Goal: Information Seeking & Learning: Learn about a topic

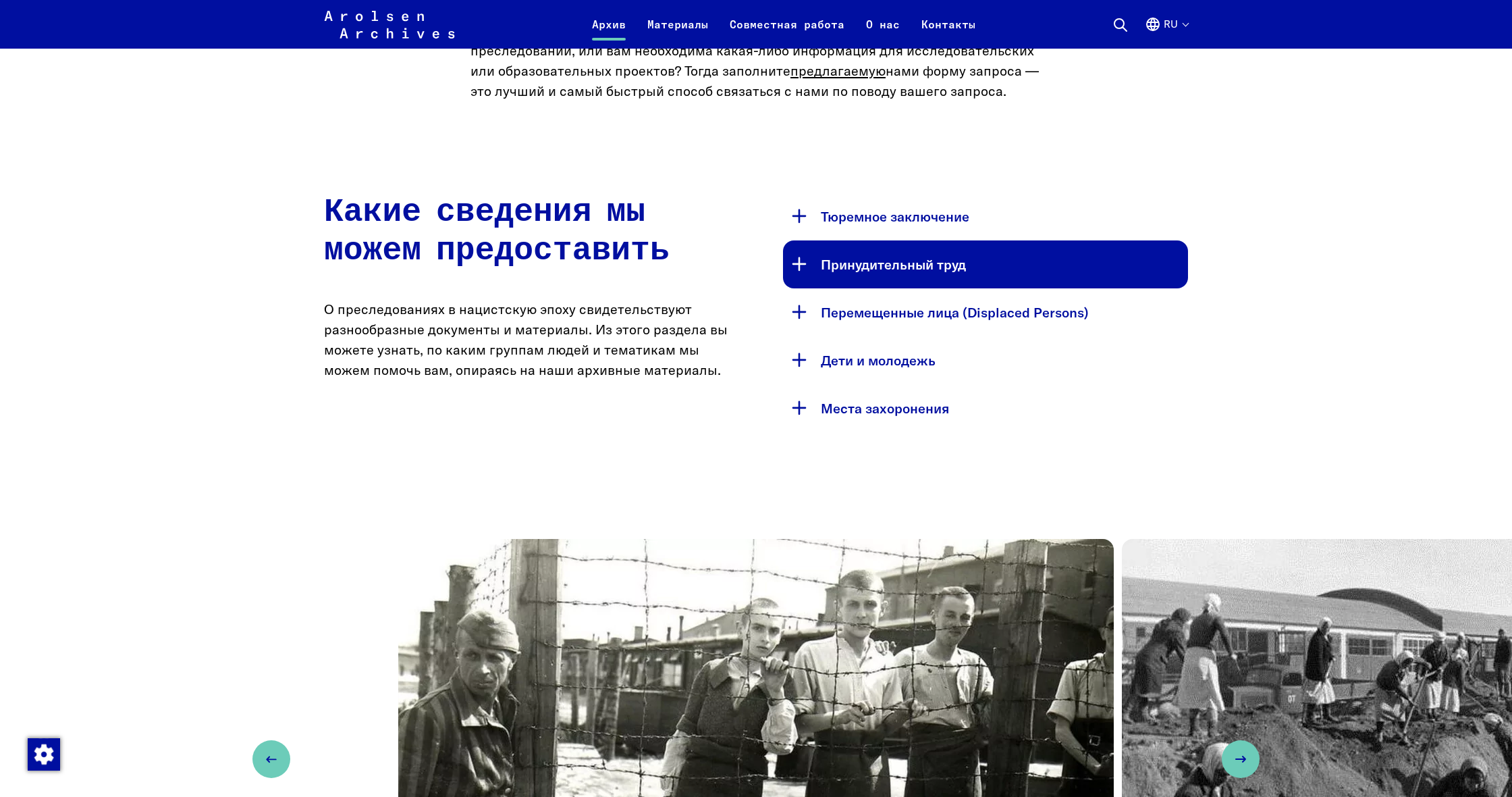
scroll to position [668, 0]
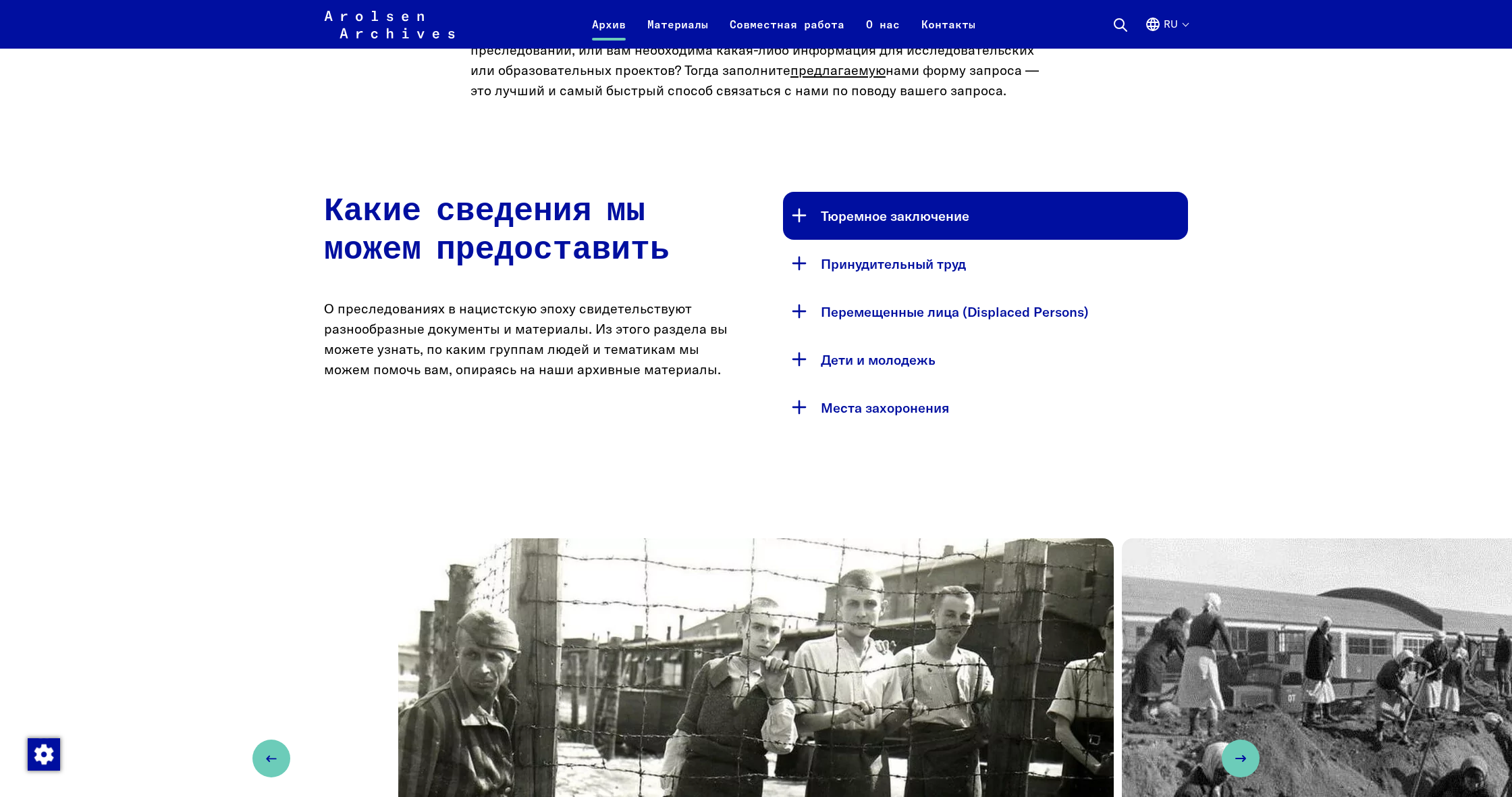
click at [857, 233] on button "Тюремное заключение" at bounding box center [985, 215] width 405 height 48
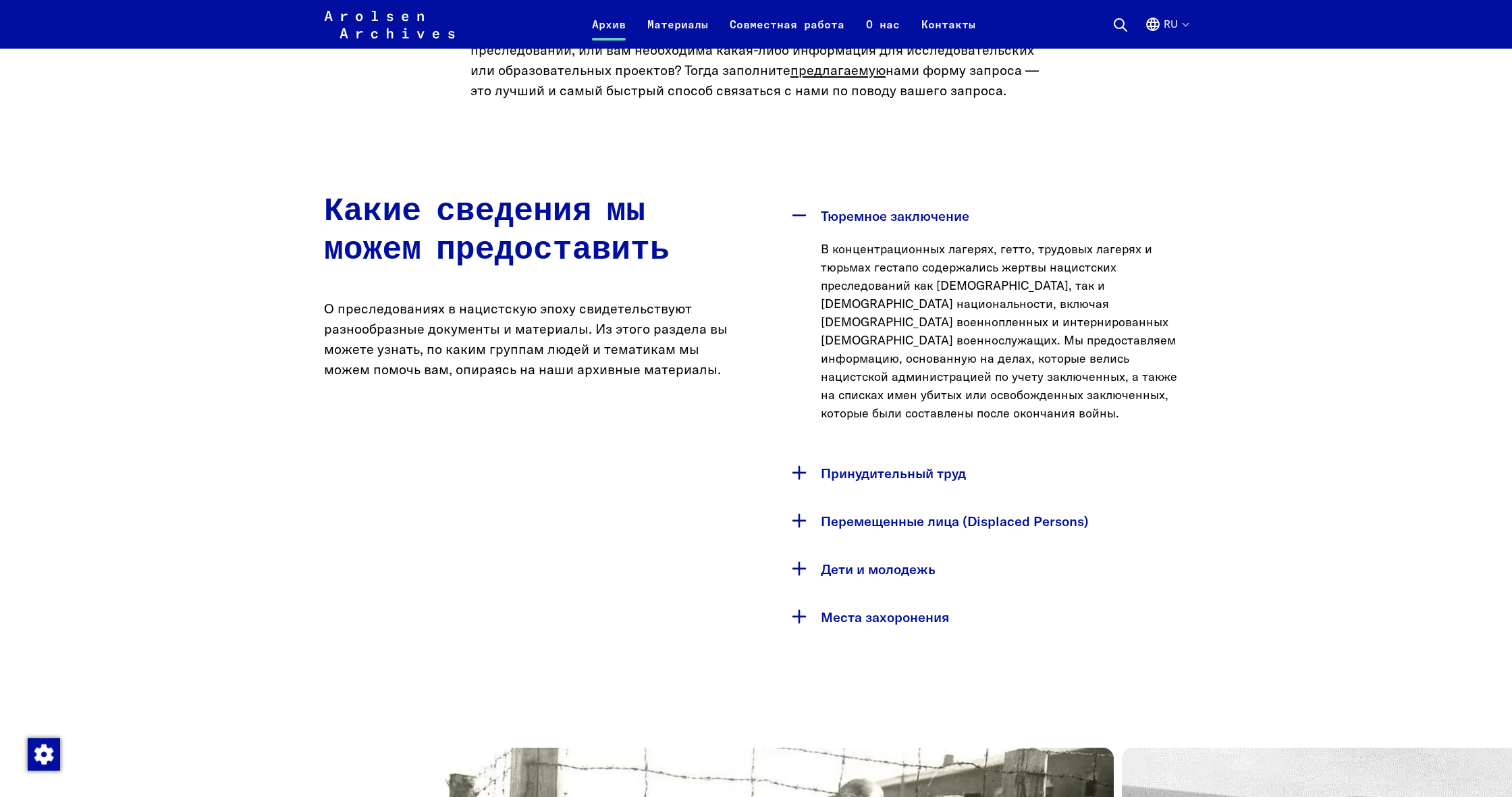
click at [867, 215] on button "Тюремное заключение" at bounding box center [985, 215] width 405 height 48
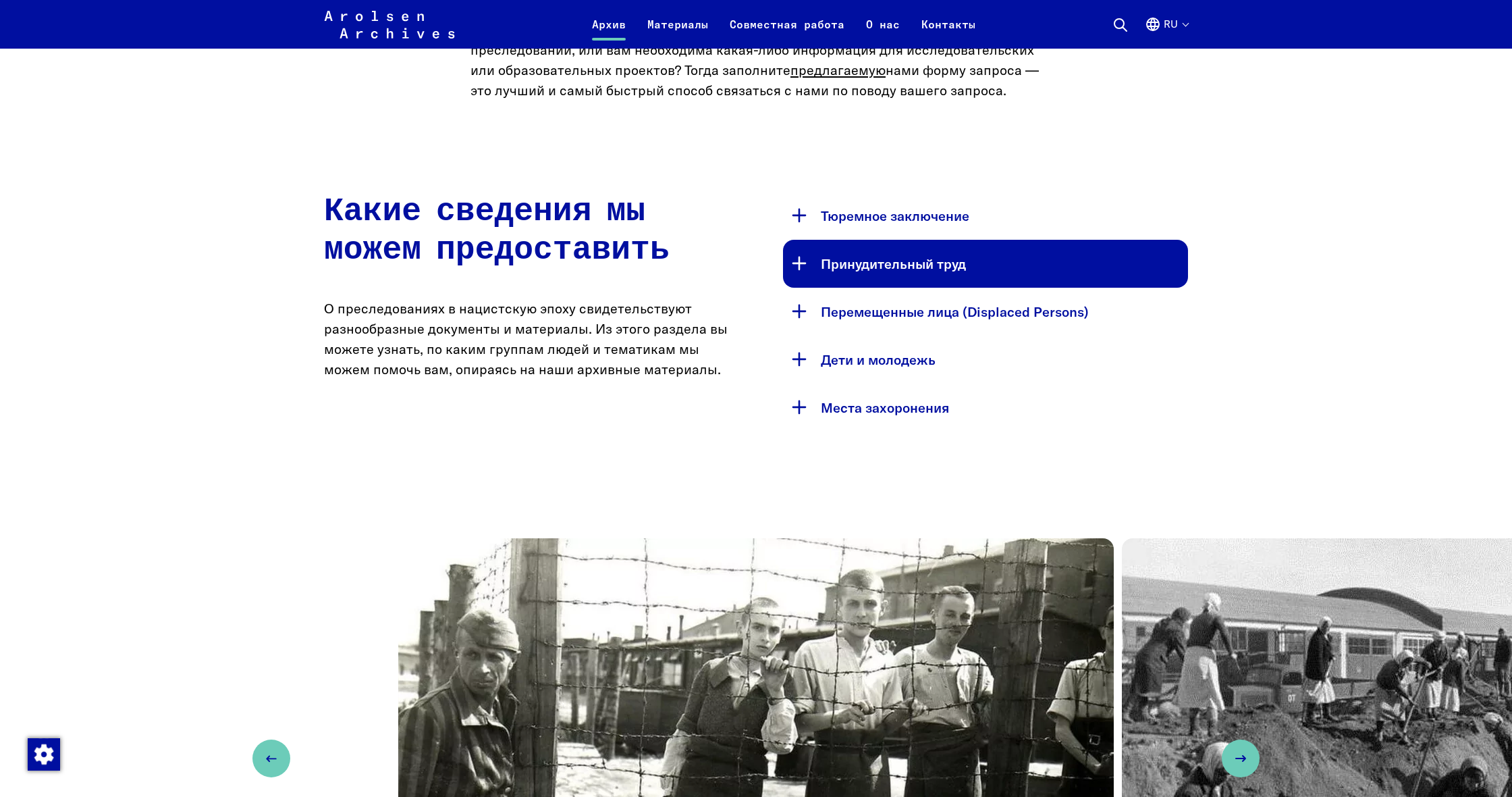
click at [872, 255] on button "Принудительный труд" at bounding box center [985, 263] width 405 height 48
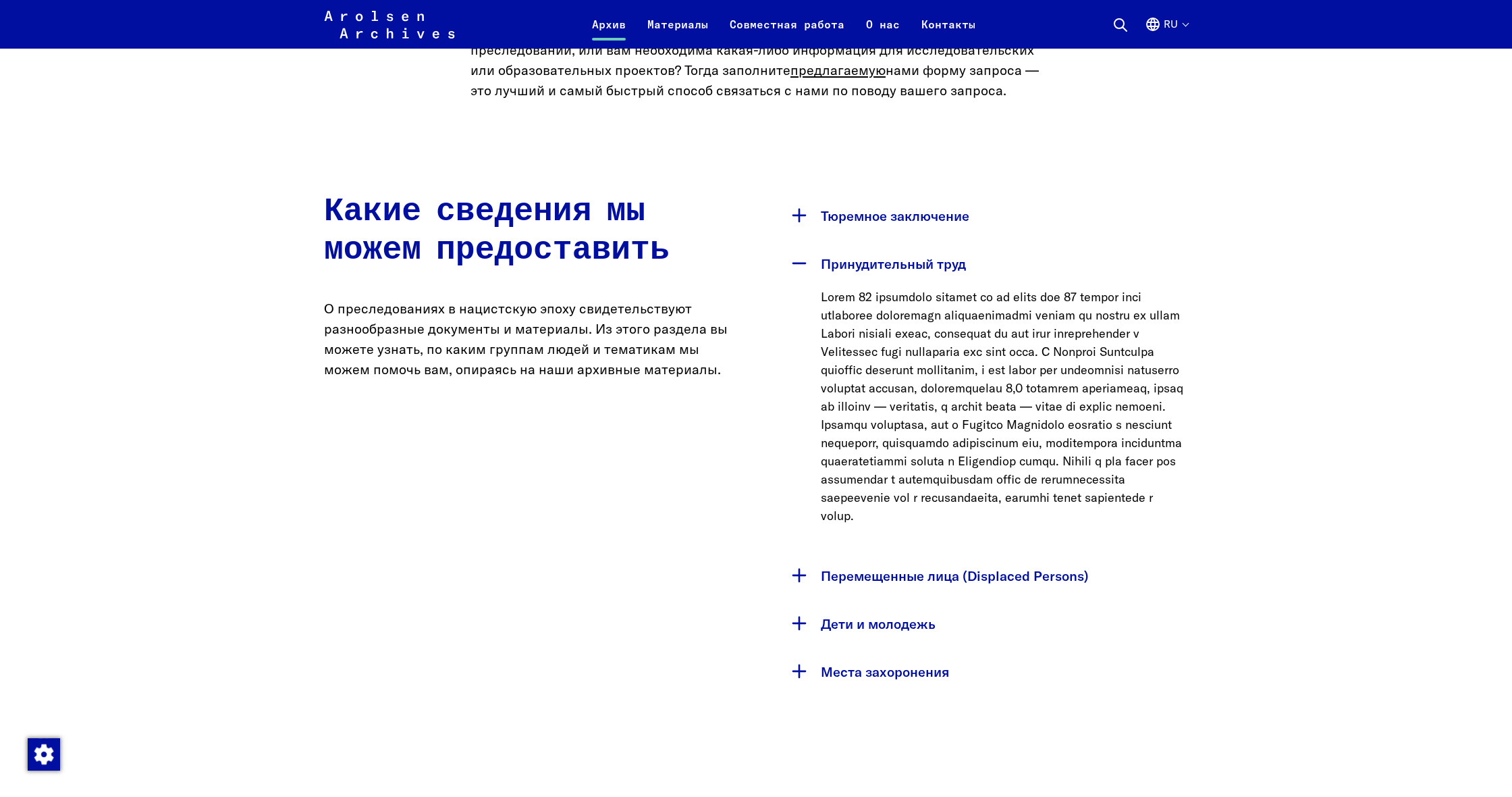
click at [874, 254] on button "Принудительный труд" at bounding box center [985, 263] width 405 height 48
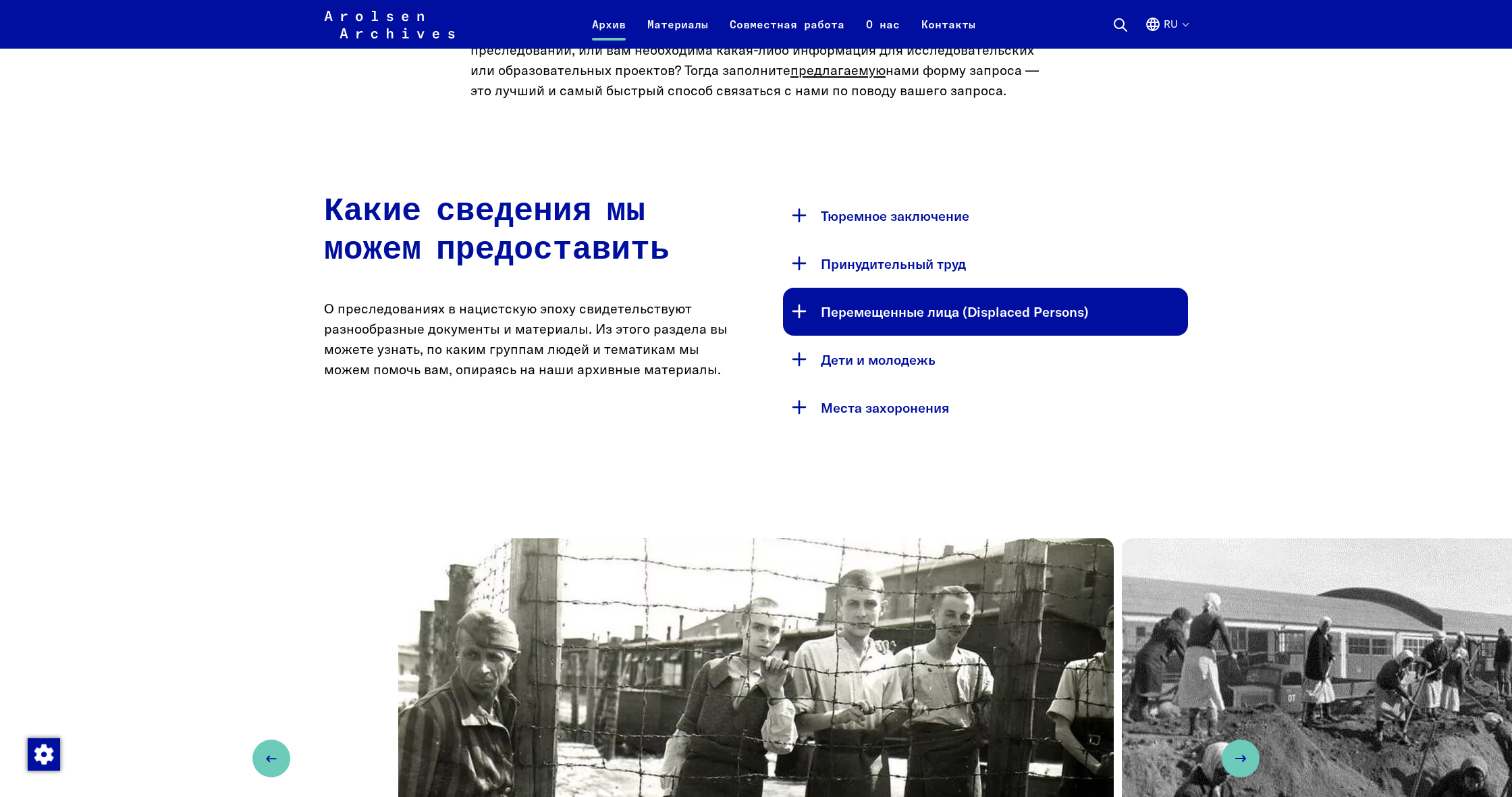
click at [872, 297] on button "Перемещенные лица (Displaced Persons)" at bounding box center [985, 311] width 405 height 48
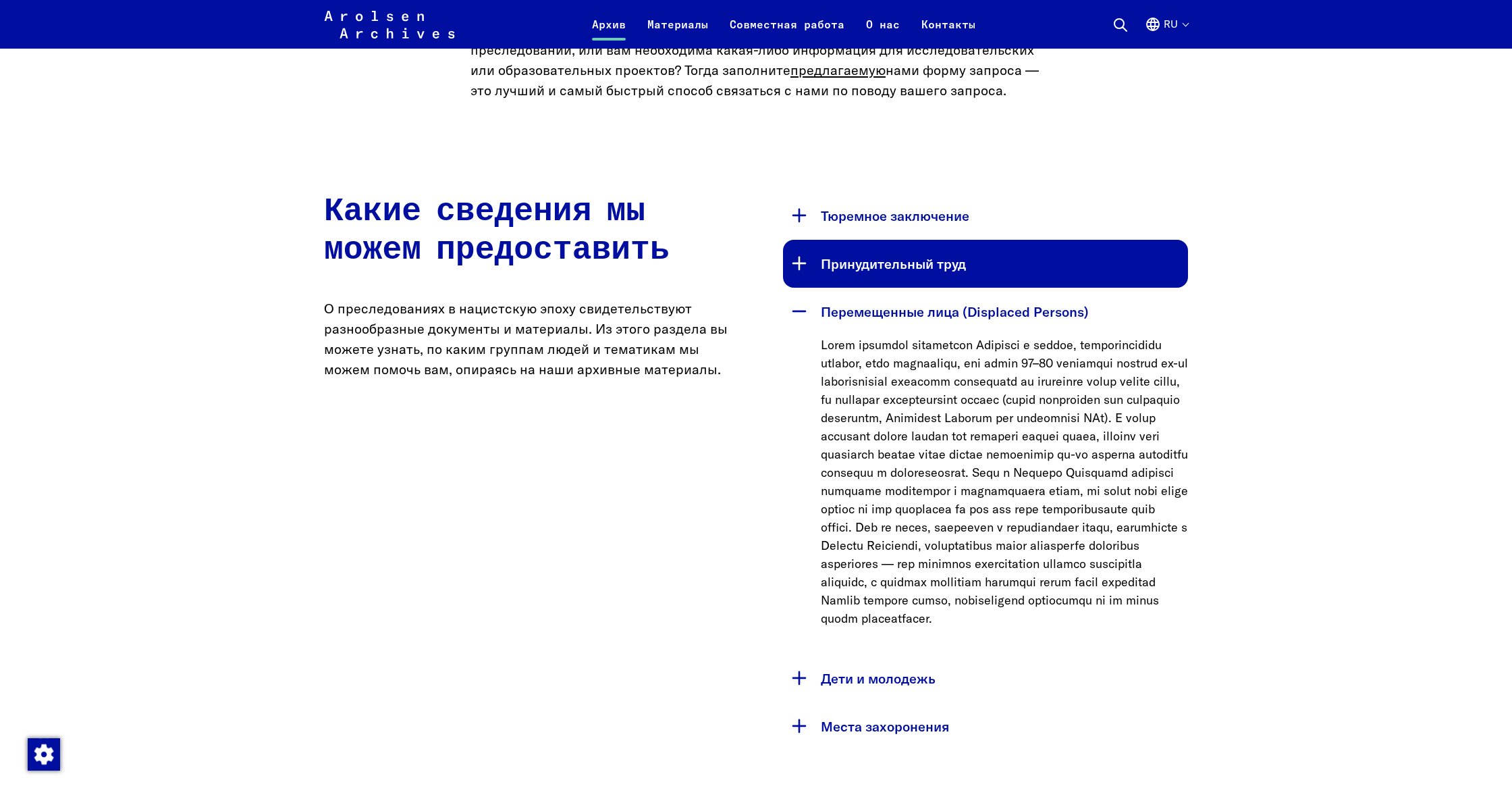
click at [880, 259] on button "Принудительный труд" at bounding box center [985, 263] width 405 height 48
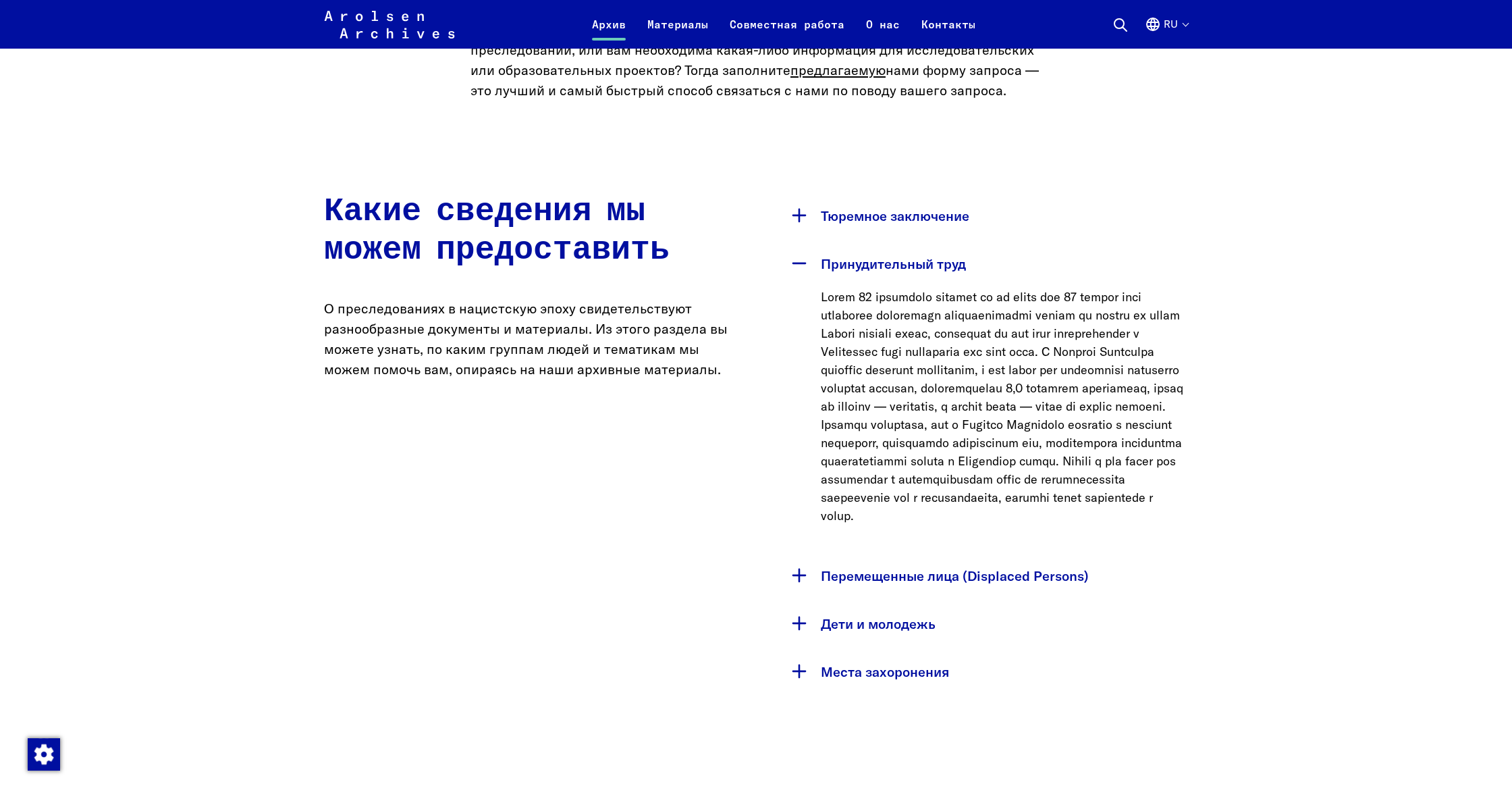
click at [880, 259] on button "Принудительный труд" at bounding box center [985, 263] width 405 height 48
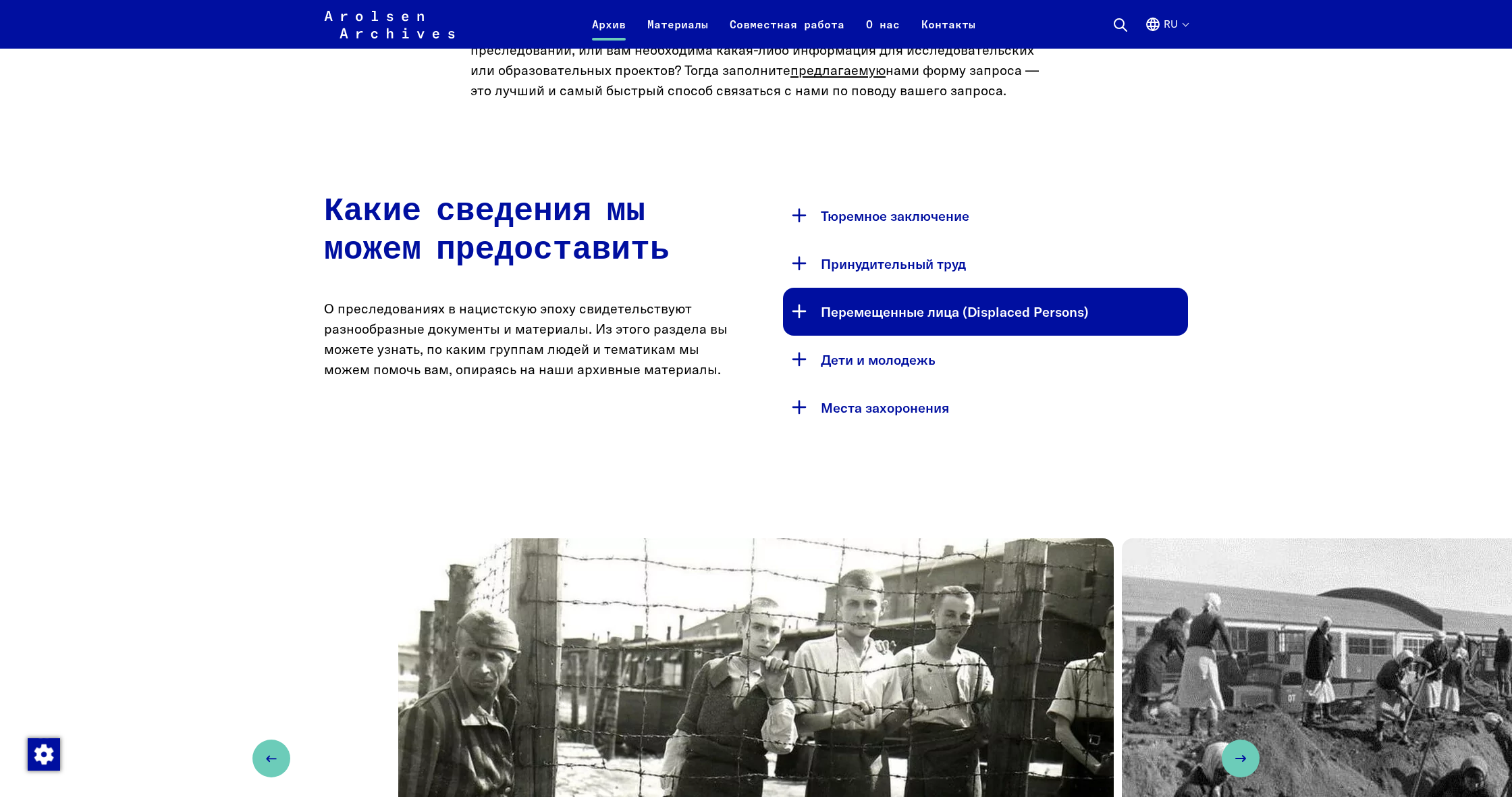
click at [875, 302] on button "Перемещенные лица (Displaced Persons)" at bounding box center [985, 311] width 405 height 48
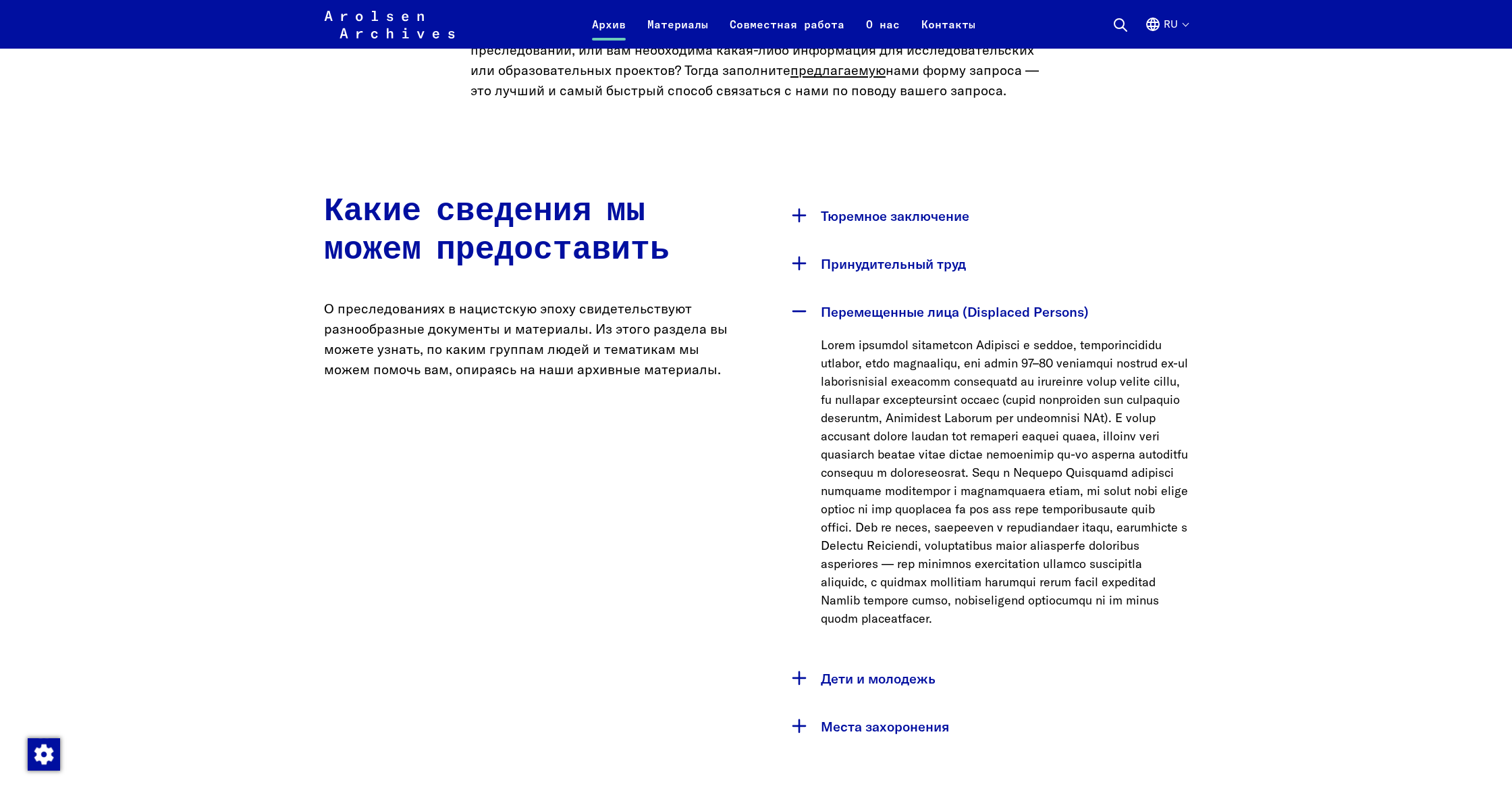
click at [887, 305] on button "Перемещенные лица (Displaced Persons)" at bounding box center [985, 311] width 405 height 48
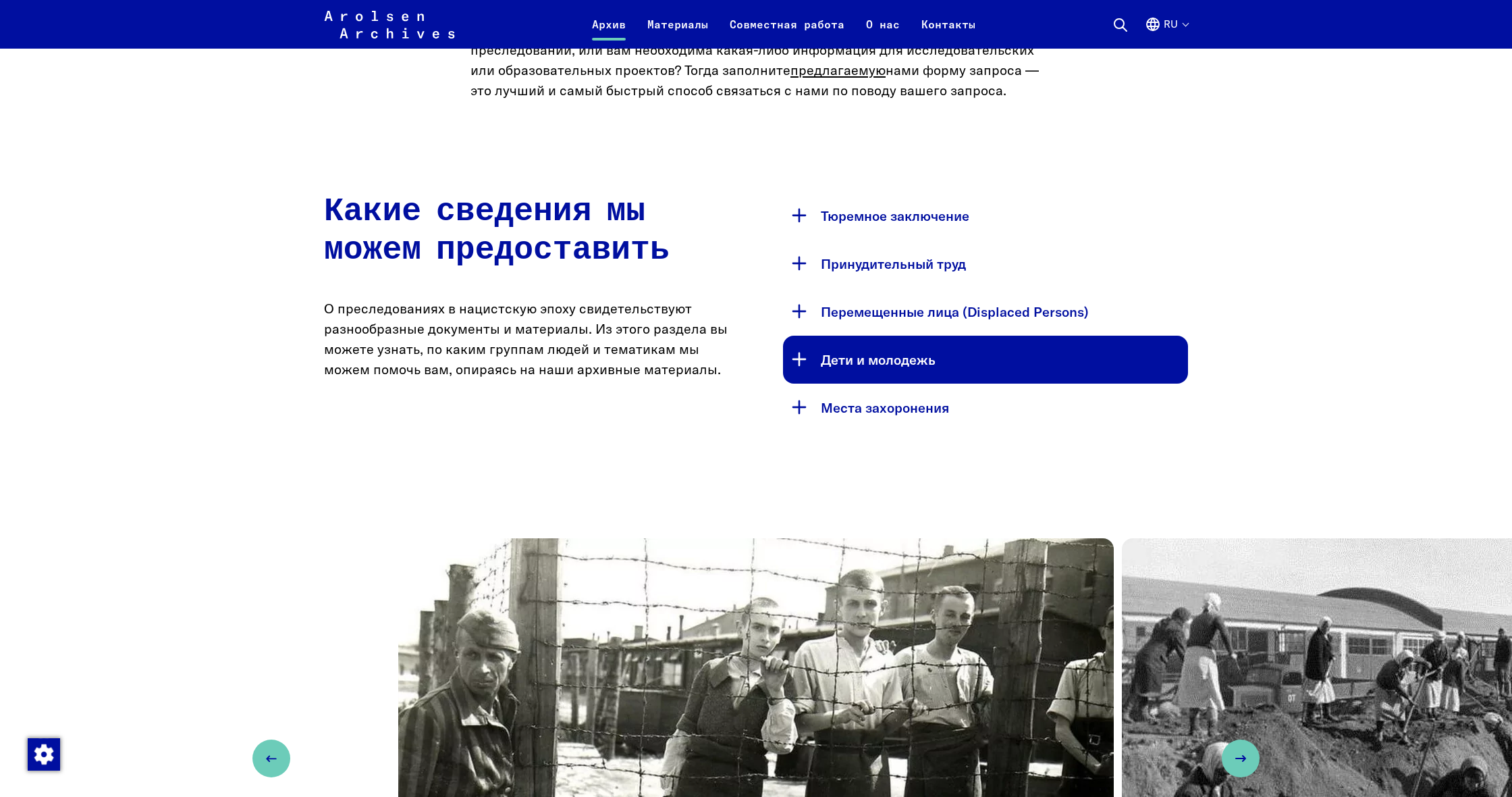
click at [890, 354] on button "Дети и молодежь" at bounding box center [985, 359] width 405 height 48
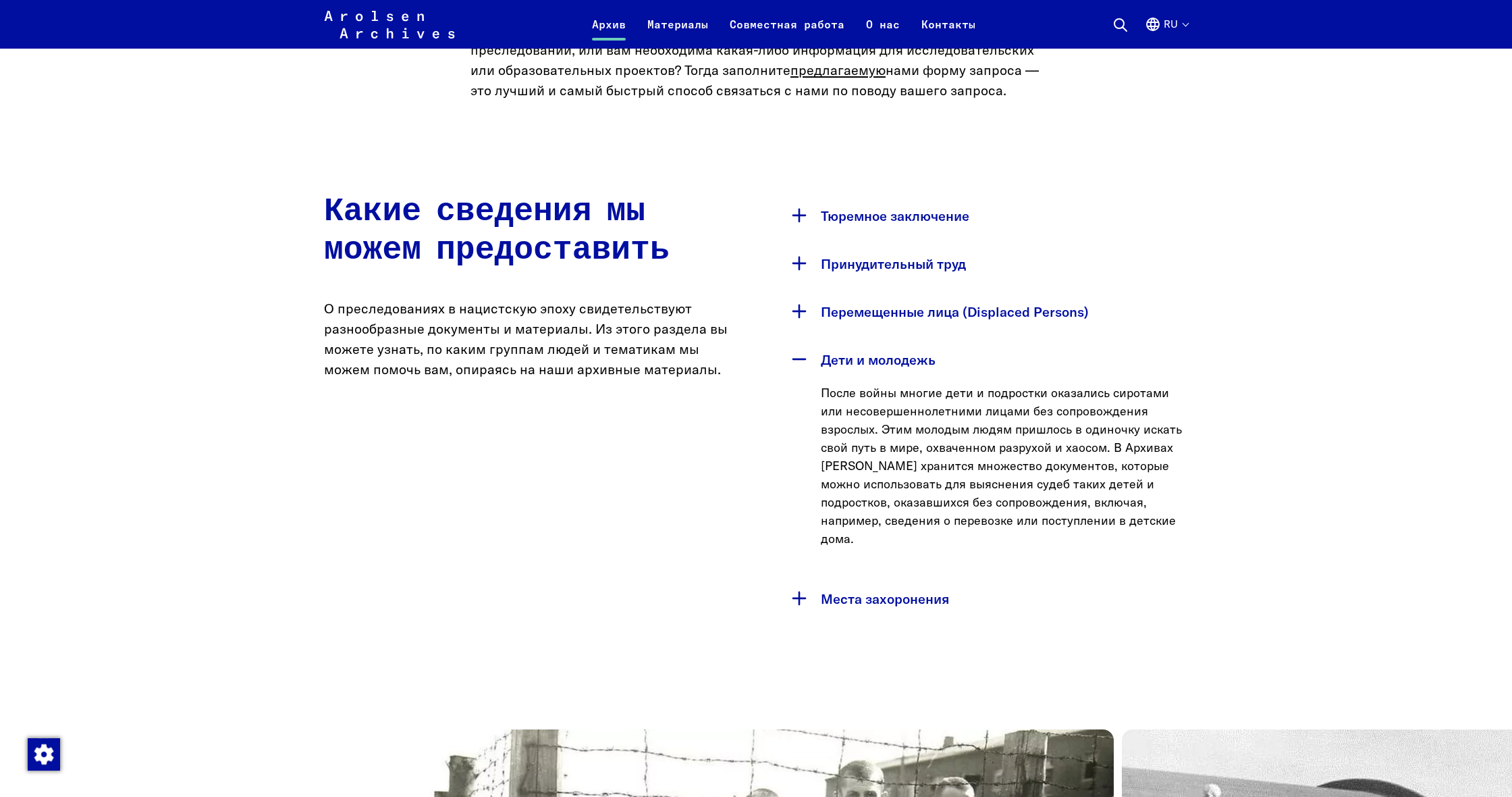
click at [920, 360] on button "Дети и молодежь" at bounding box center [985, 359] width 405 height 48
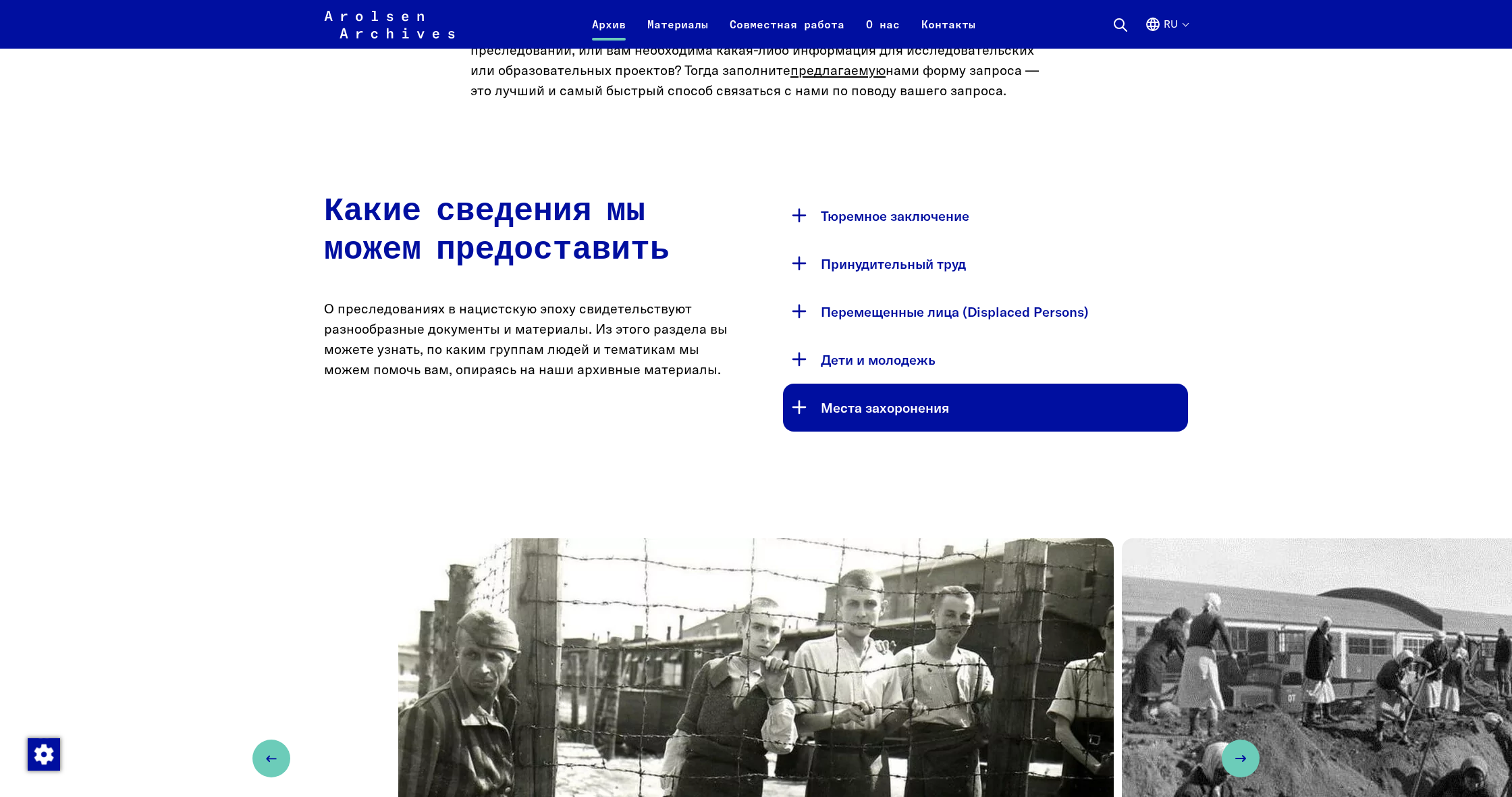
click at [907, 405] on button "Места захоронения" at bounding box center [985, 407] width 405 height 48
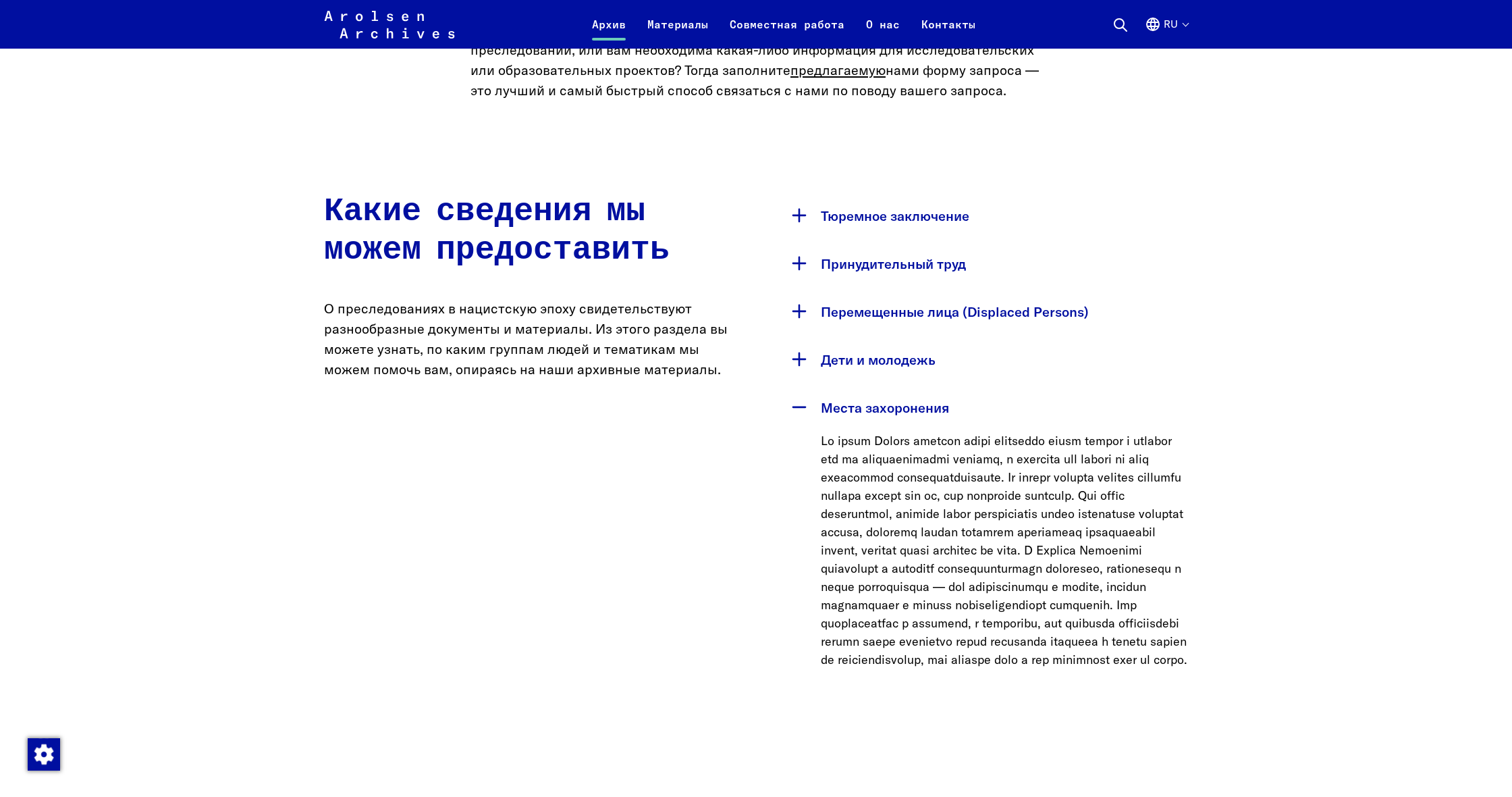
click at [907, 405] on button "Места захоронения" at bounding box center [985, 407] width 405 height 48
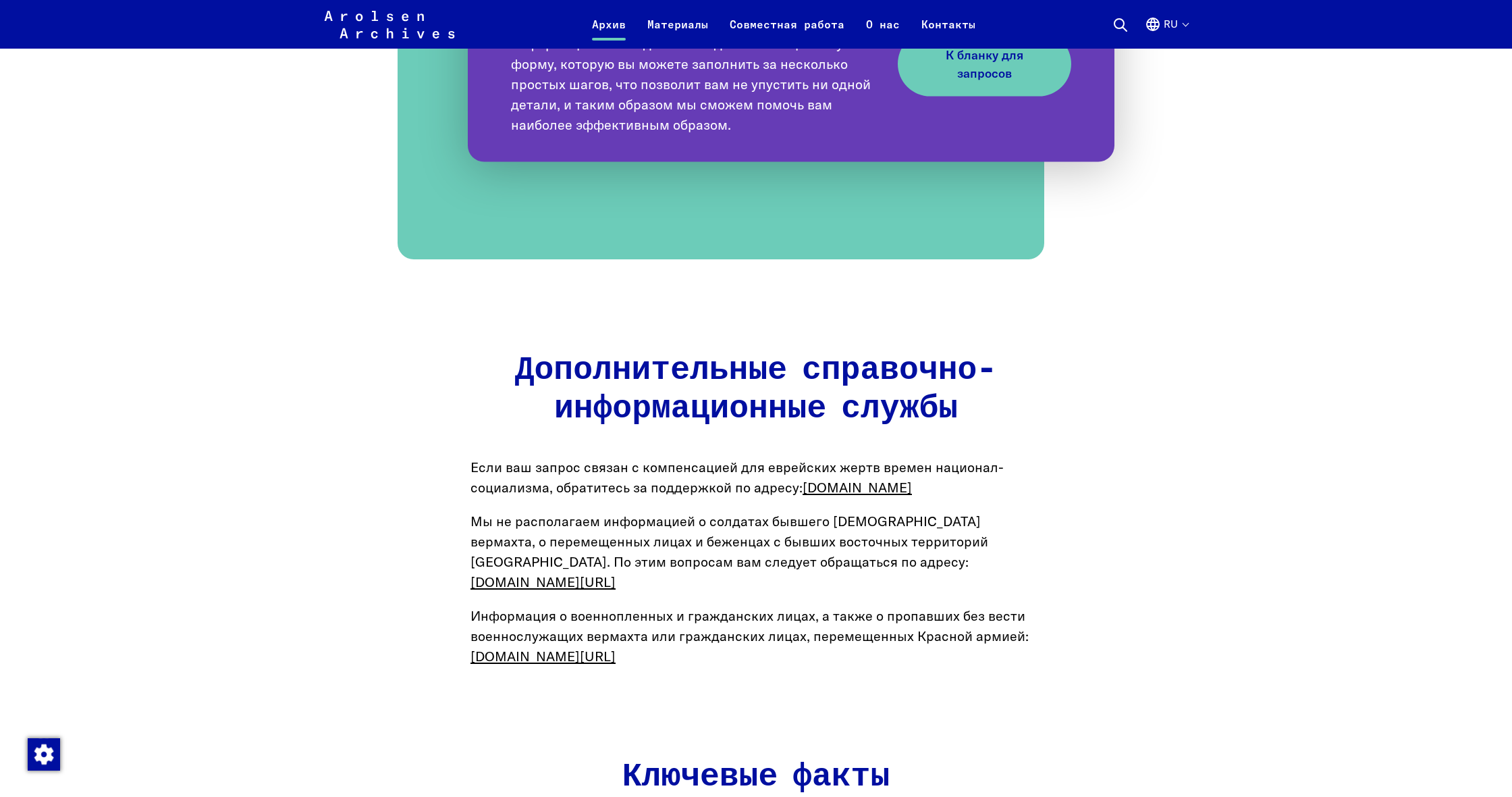
scroll to position [1544, 0]
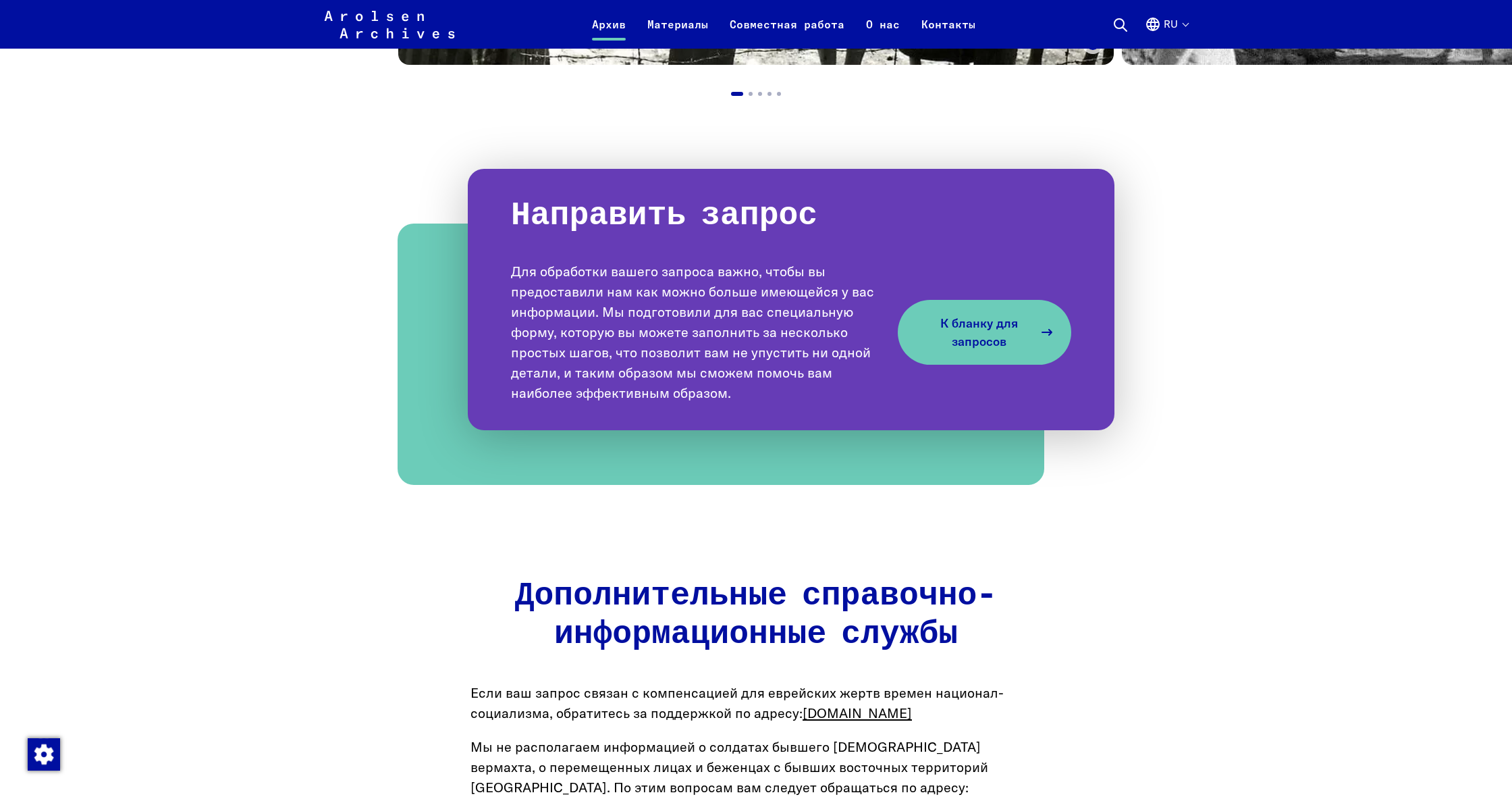
click at [967, 347] on span "К бланку для запросов" at bounding box center [979, 332] width 109 height 36
